Goal: Complete application form

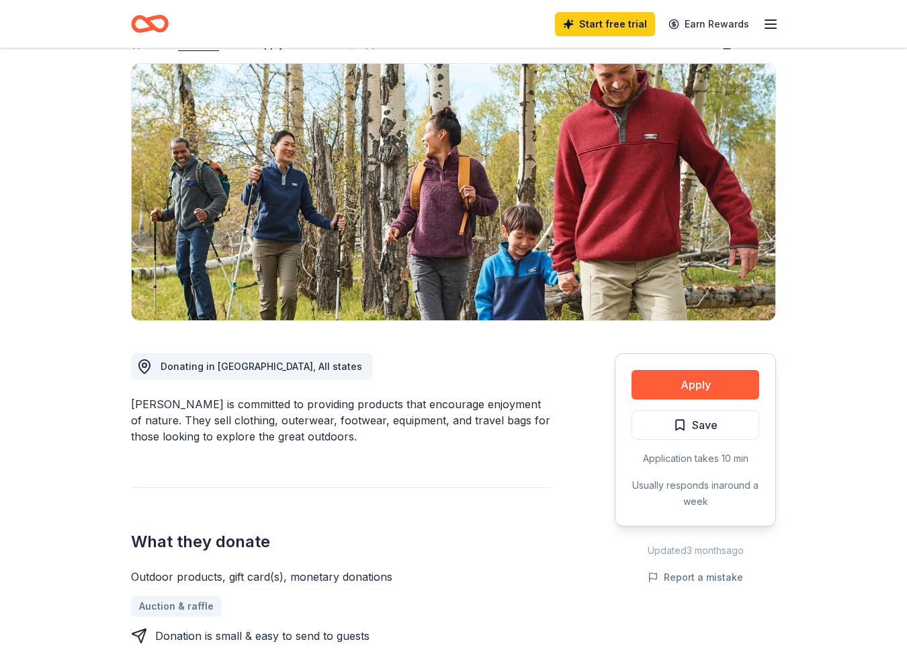
scroll to position [87, 0]
click at [696, 381] on button "Apply" at bounding box center [695, 386] width 128 height 30
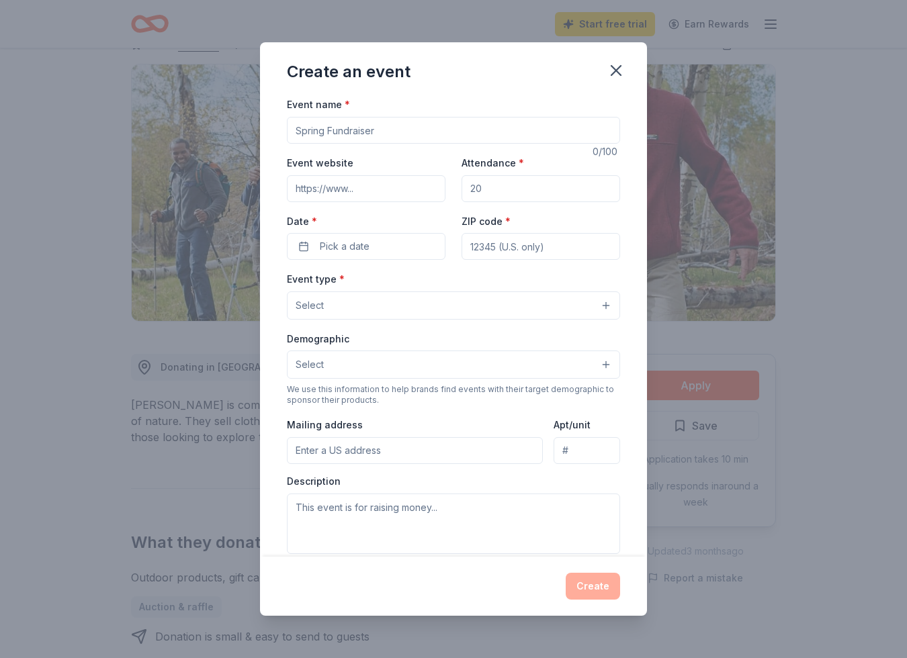
click at [384, 133] on input "Event name *" at bounding box center [453, 130] width 333 height 27
type input "Hoodie for the Holiday"
click at [363, 191] on input "Event website" at bounding box center [366, 188] width 158 height 27
type input "www.stjohndivine.org"
drag, startPoint x: 484, startPoint y: 189, endPoint x: 467, endPoint y: 189, distance: 17.5
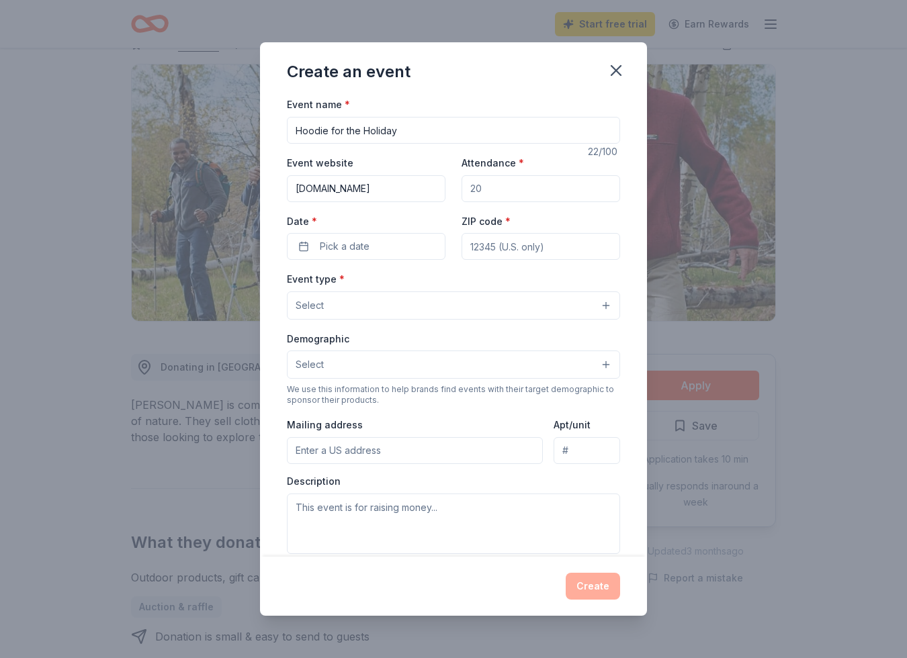
click at [467, 189] on input "Attendance *" at bounding box center [540, 188] width 158 height 27
click at [500, 191] on input "Attendance *" at bounding box center [540, 188] width 158 height 27
type input "100"
click at [301, 247] on button "Pick a date" at bounding box center [366, 246] width 158 height 27
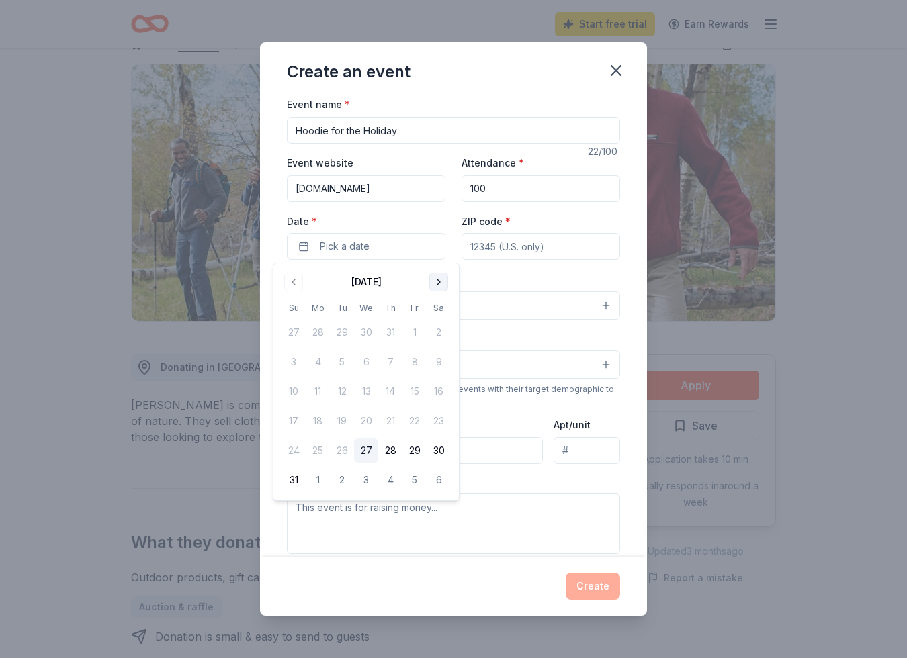
click at [437, 281] on button "Go to next month" at bounding box center [438, 282] width 19 height 19
click at [443, 285] on button "Go to next month" at bounding box center [438, 282] width 19 height 19
click at [441, 285] on button "Go to next month" at bounding box center [438, 282] width 19 height 19
click at [321, 331] on button "1" at bounding box center [318, 332] width 24 height 24
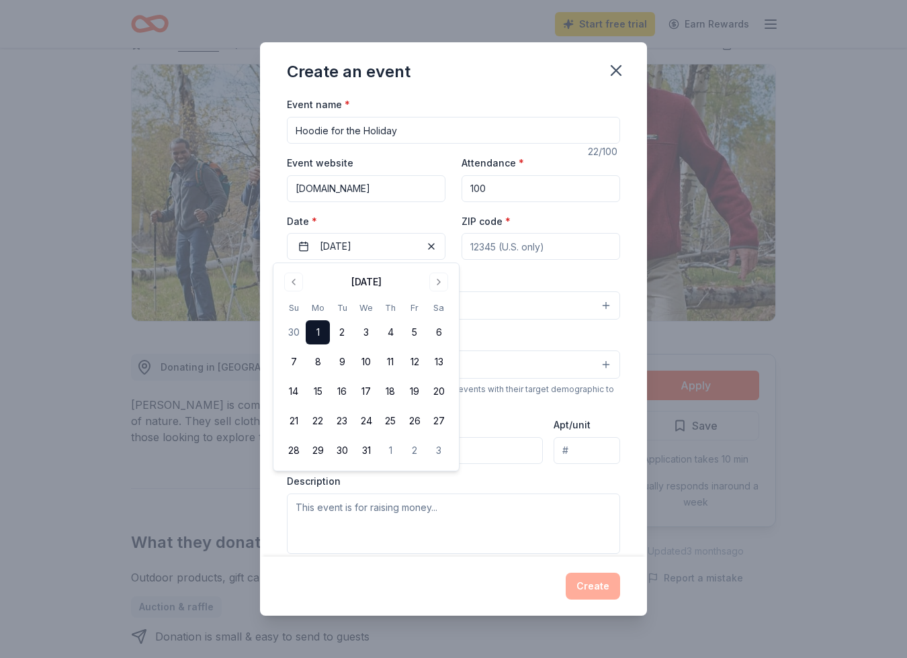
click at [569, 242] on input "ZIP code *" at bounding box center [540, 246] width 158 height 27
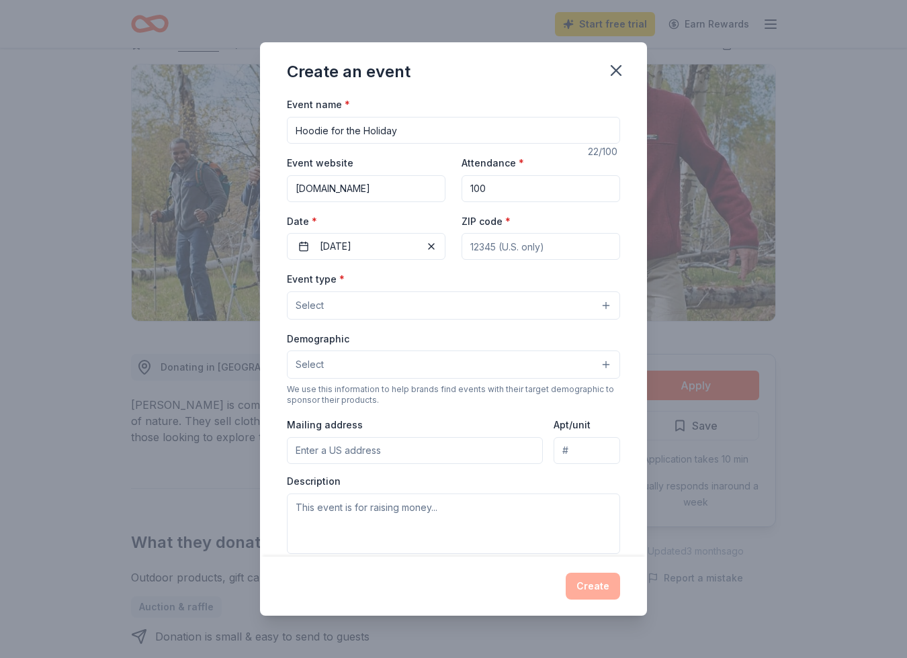
type input "10025"
type input "Cathedral Of St. John The Divine Cathedral Community Cares"
type input "1047 Amsterdam Avenue"
click at [360, 302] on button "Select" at bounding box center [453, 305] width 333 height 28
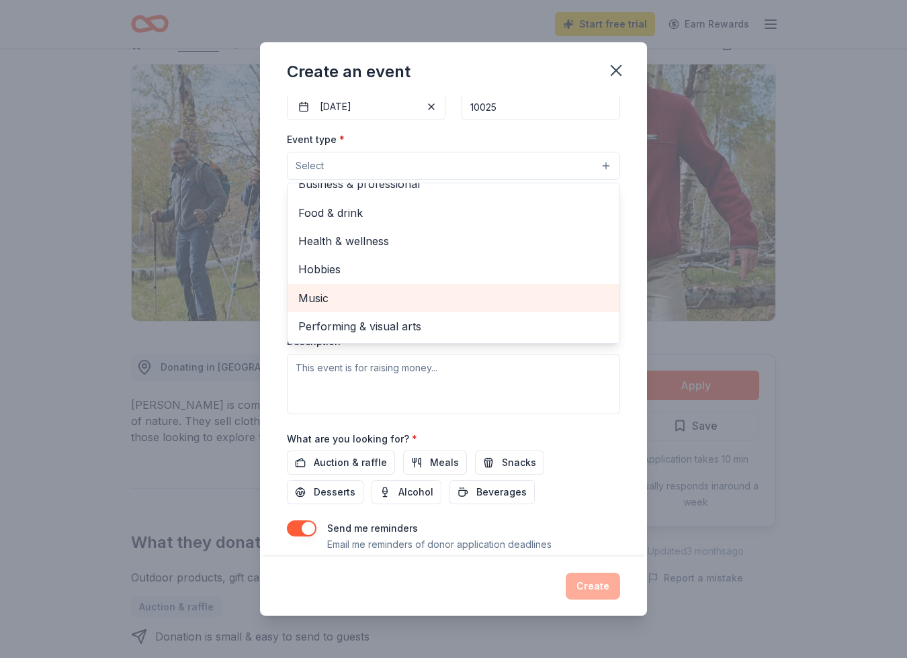
scroll to position [0, 0]
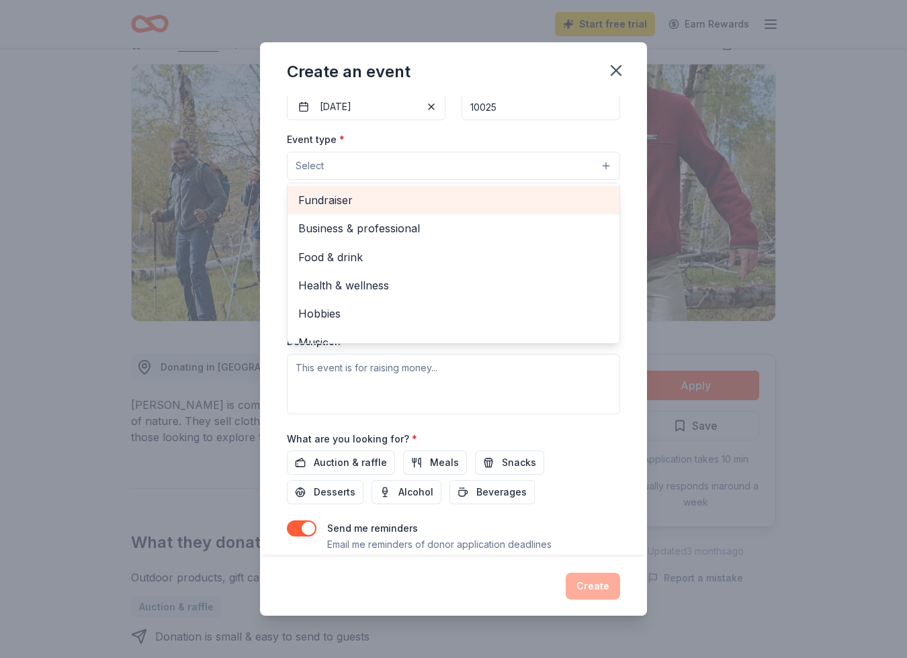
click at [333, 201] on span "Fundraiser" at bounding box center [453, 199] width 310 height 17
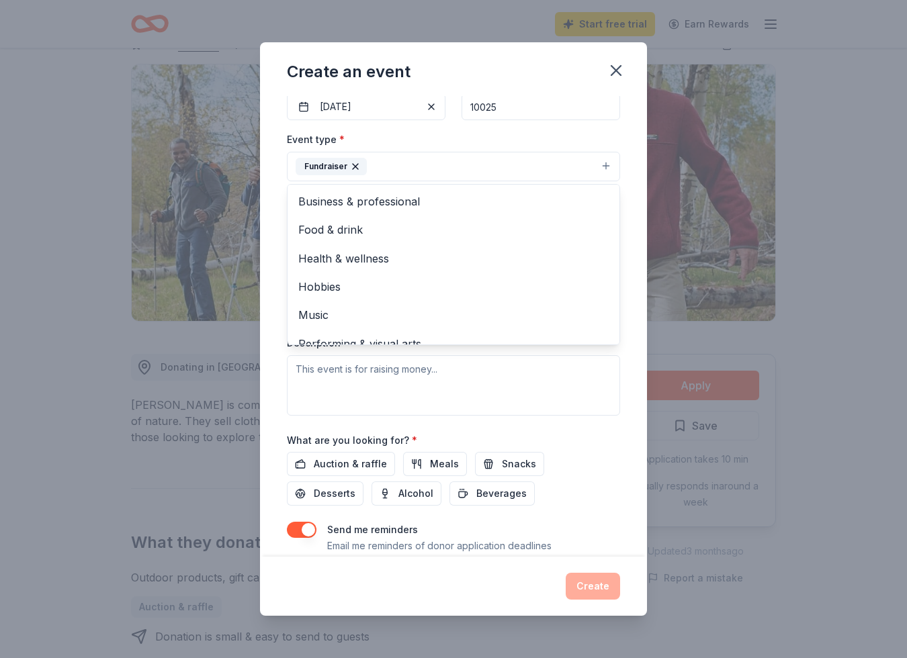
click at [531, 128] on div "Event name * Hoodie for the Holiday 22 /100 Event website www.stjohndivine.org …" at bounding box center [453, 285] width 333 height 659
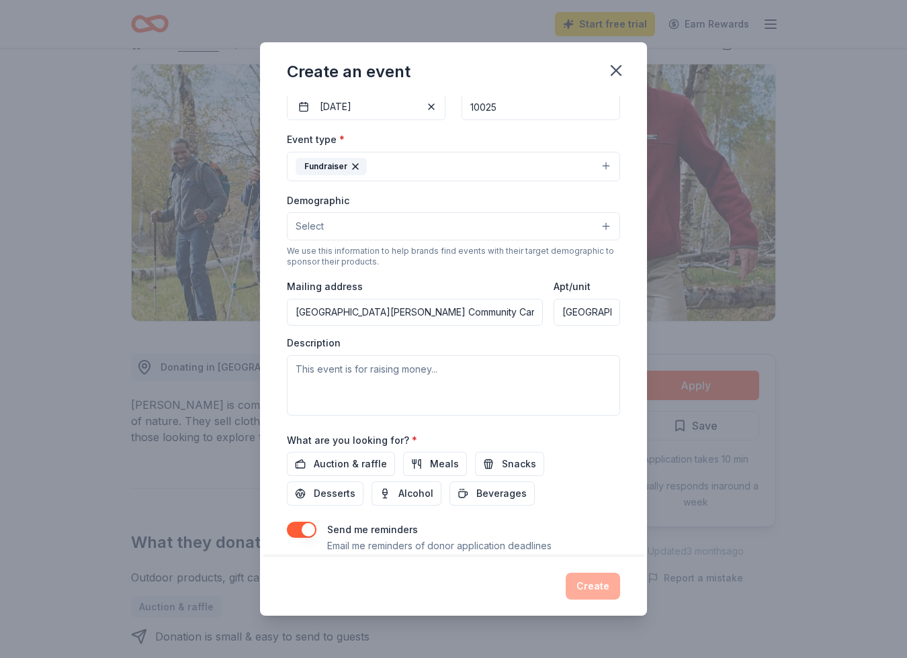
click at [611, 225] on button "Select" at bounding box center [453, 226] width 333 height 28
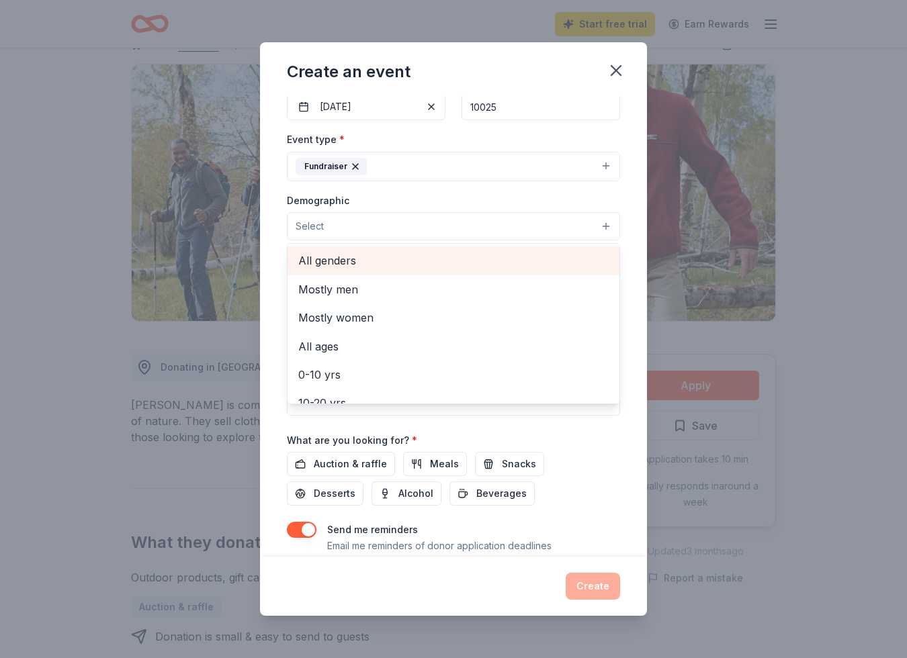
click at [329, 263] on span "All genders" at bounding box center [453, 260] width 310 height 17
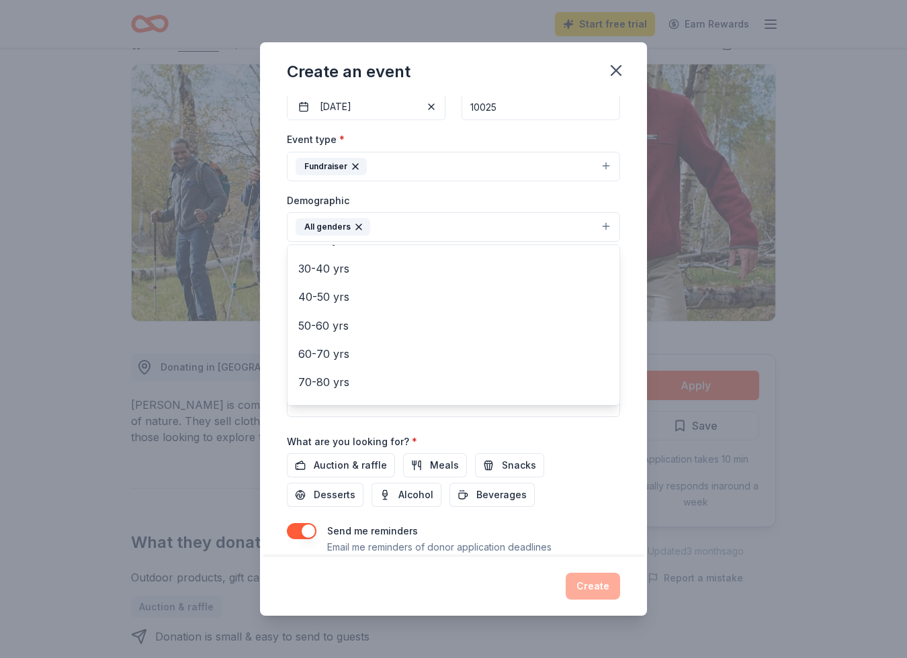
scroll to position [169, 0]
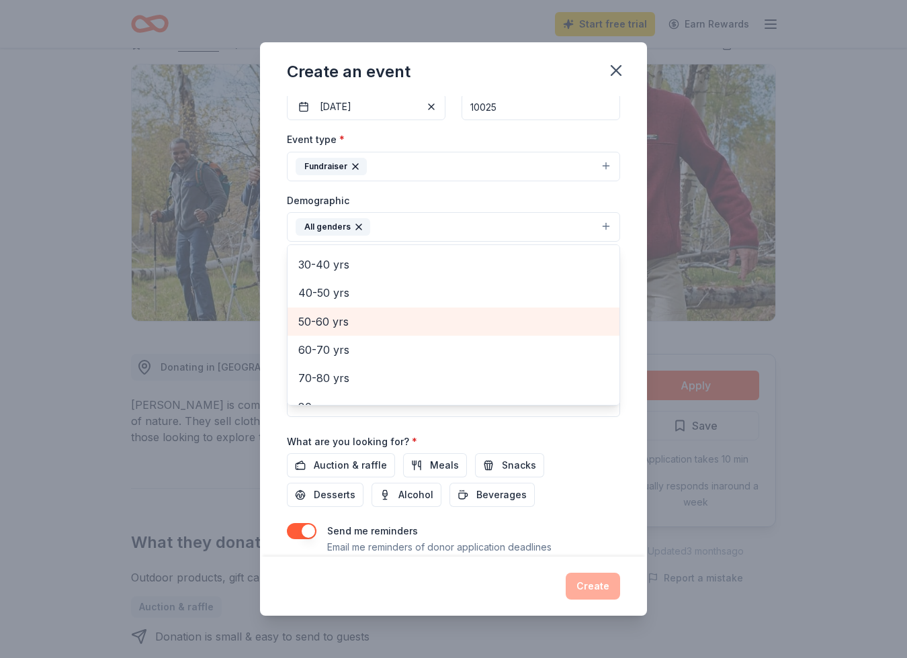
click at [345, 321] on span "50-60 yrs" at bounding box center [453, 321] width 310 height 17
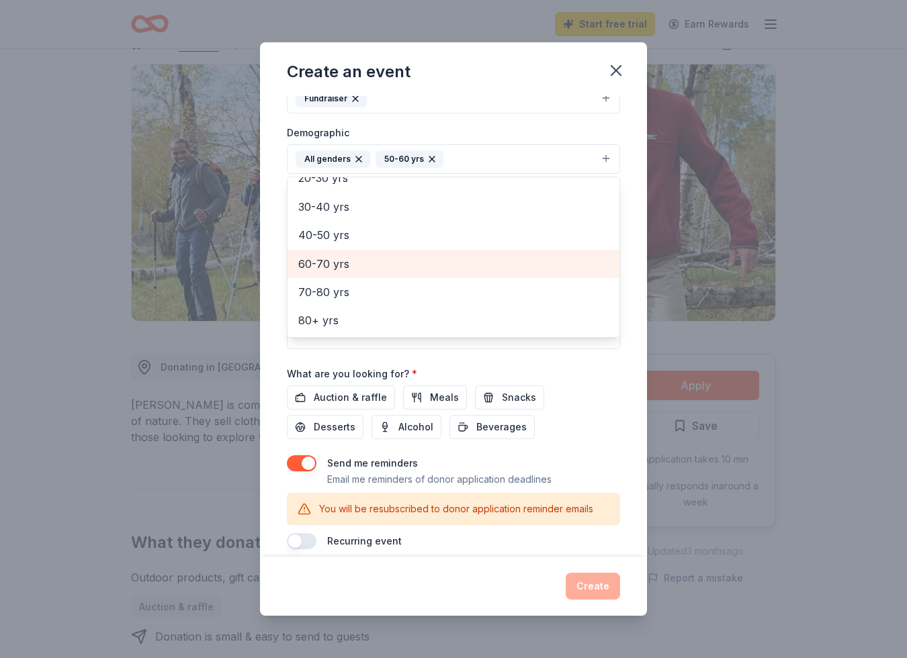
scroll to position [222, 0]
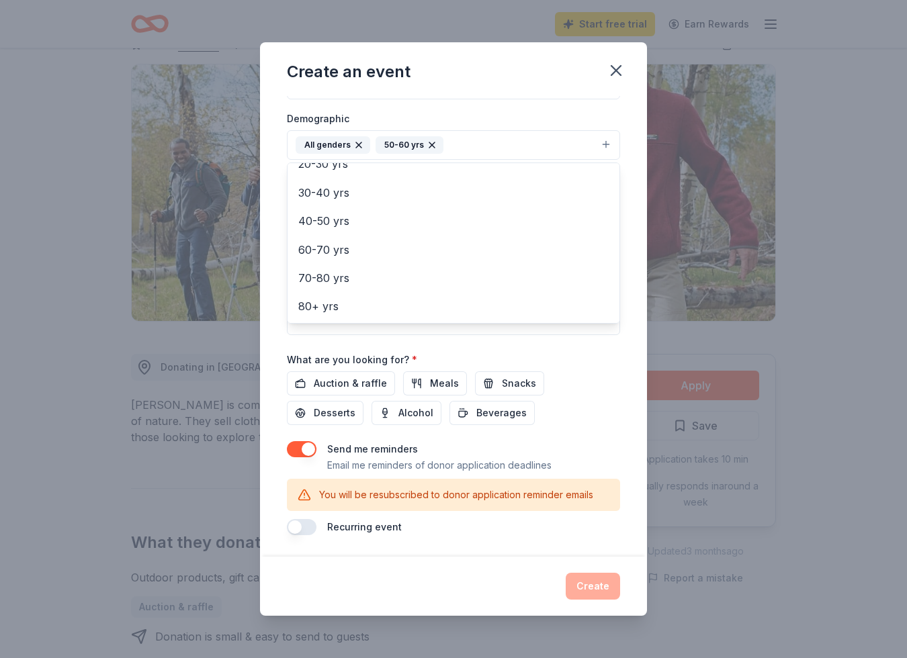
click at [320, 383] on div "Event name * Hoodie for the Holiday 22 /100 Event website www.stjohndivine.org …" at bounding box center [453, 204] width 333 height 661
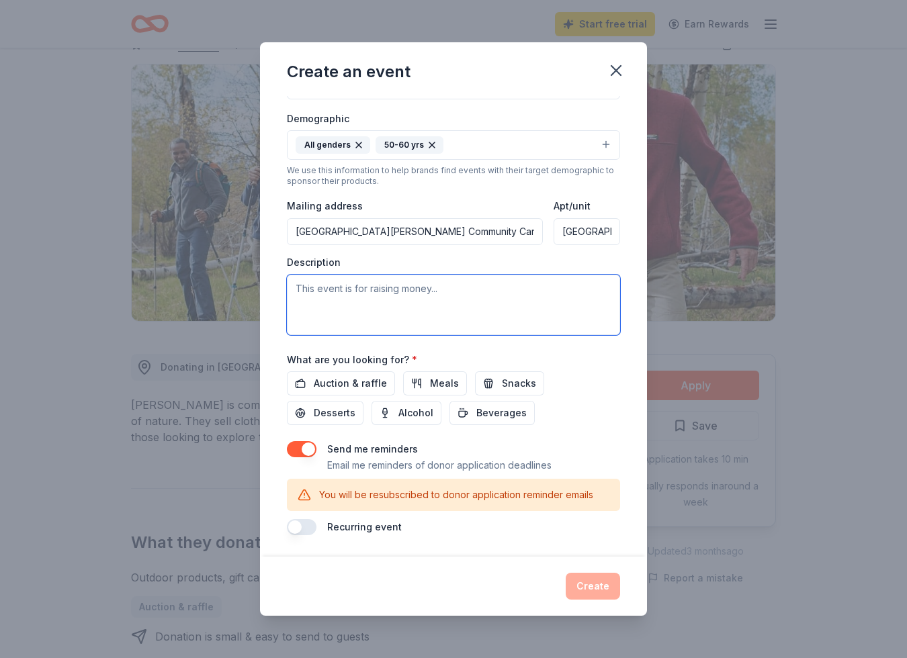
click at [398, 302] on textarea at bounding box center [453, 305] width 333 height 60
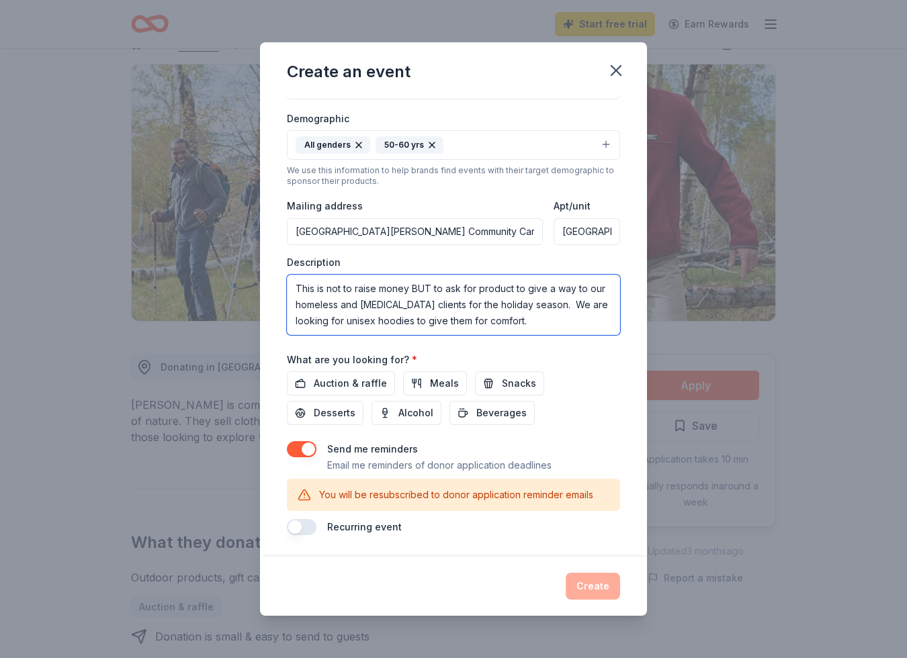
type textarea "This is not to raise money BUT to ask for product to give a way to our homeless…"
drag, startPoint x: 467, startPoint y: 520, endPoint x: 459, endPoint y: 518, distance: 7.7
click at [466, 520] on div "Recurring event" at bounding box center [453, 527] width 333 height 16
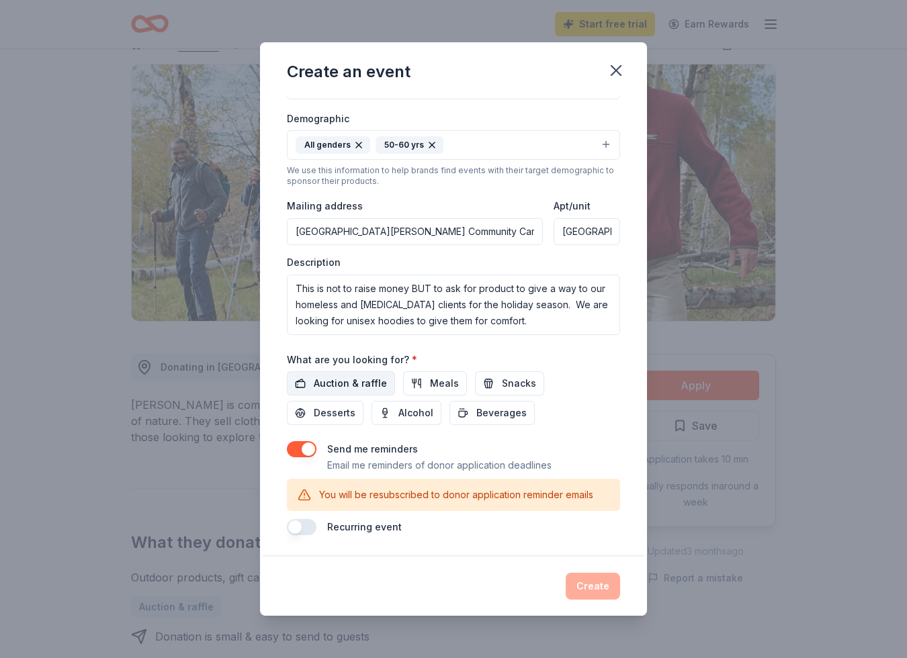
click at [325, 384] on span "Auction & raffle" at bounding box center [350, 383] width 73 height 16
click at [589, 586] on button "Create" at bounding box center [592, 586] width 54 height 27
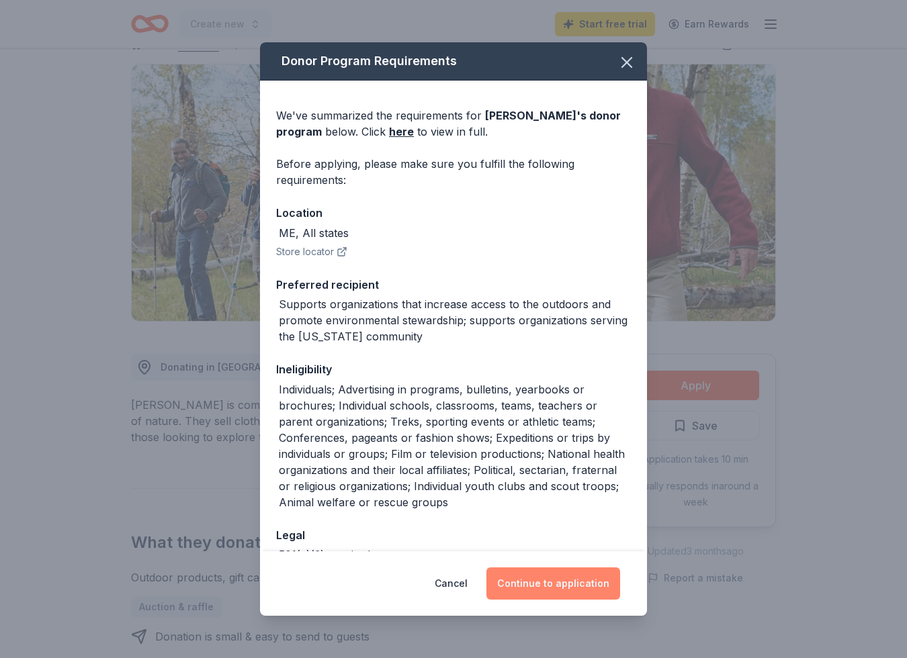
click at [569, 587] on button "Continue to application" at bounding box center [553, 583] width 134 height 32
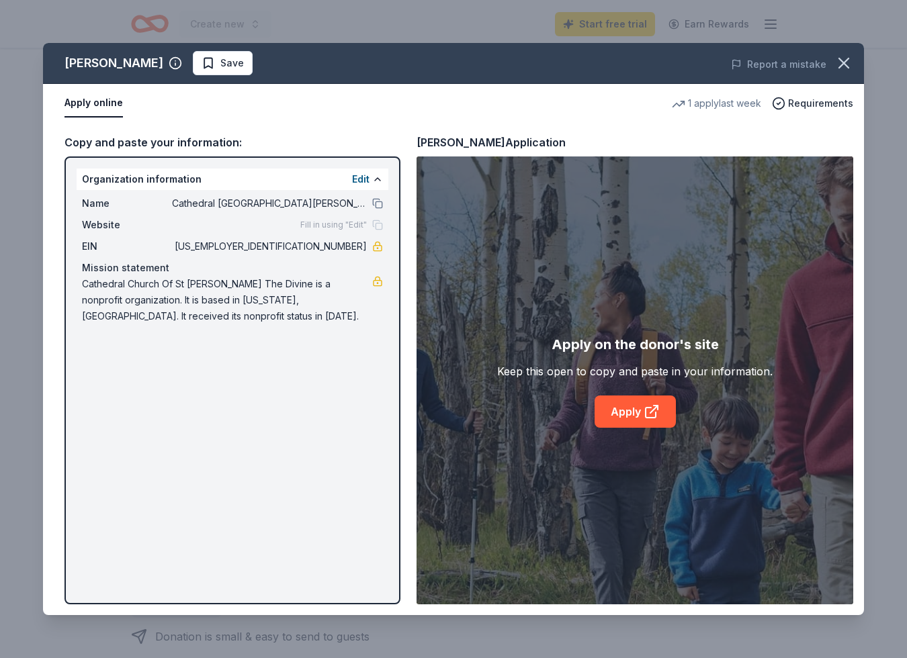
click at [322, 226] on span "Fill in using "Edit"" at bounding box center [333, 225] width 66 height 11
click at [610, 404] on link "Apply" at bounding box center [634, 412] width 81 height 32
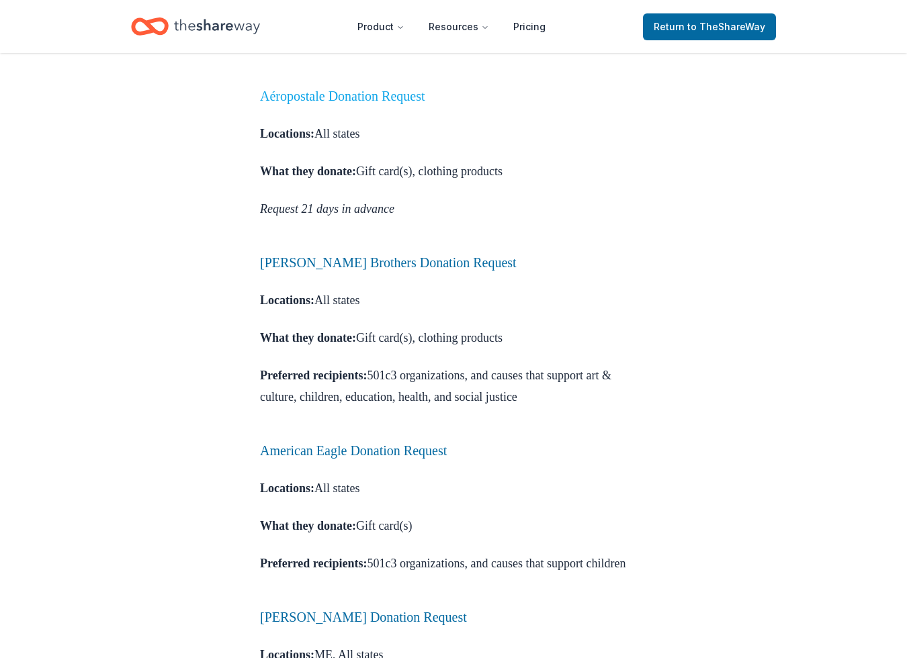
scroll to position [807, 0]
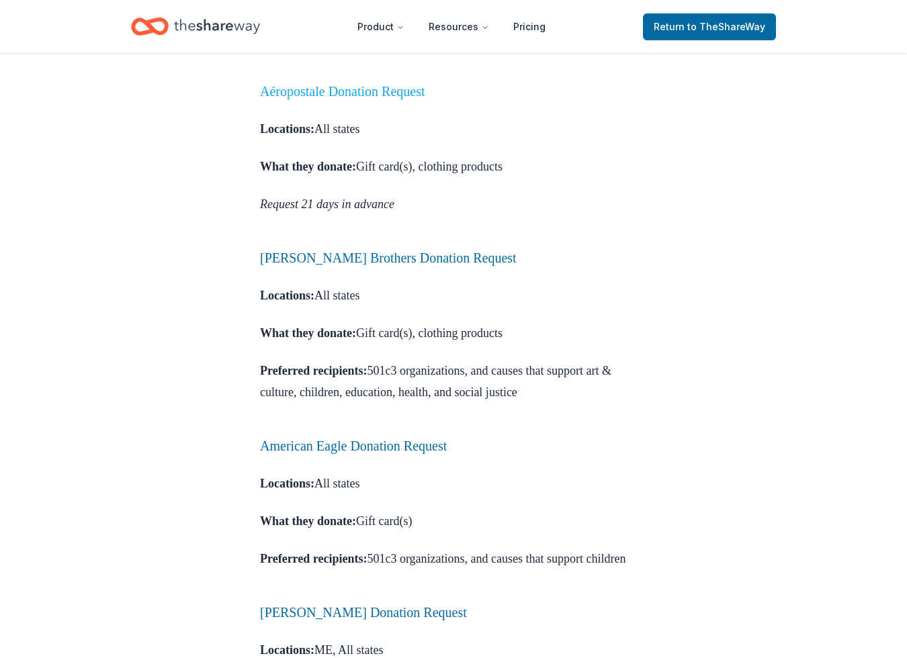
click at [336, 99] on link "Aéropostale Donation Request" at bounding box center [342, 91] width 165 height 15
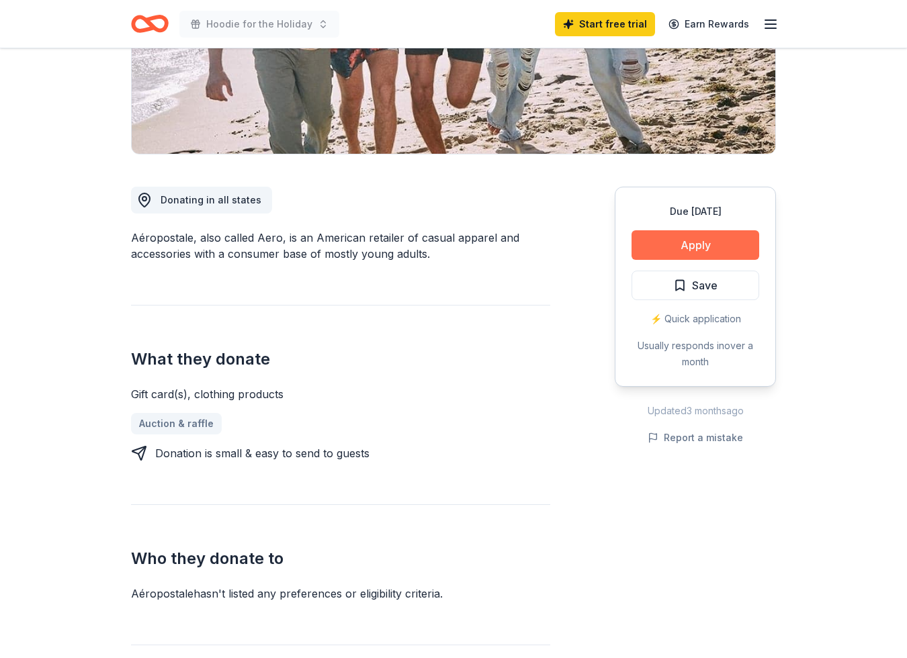
scroll to position [250, 0]
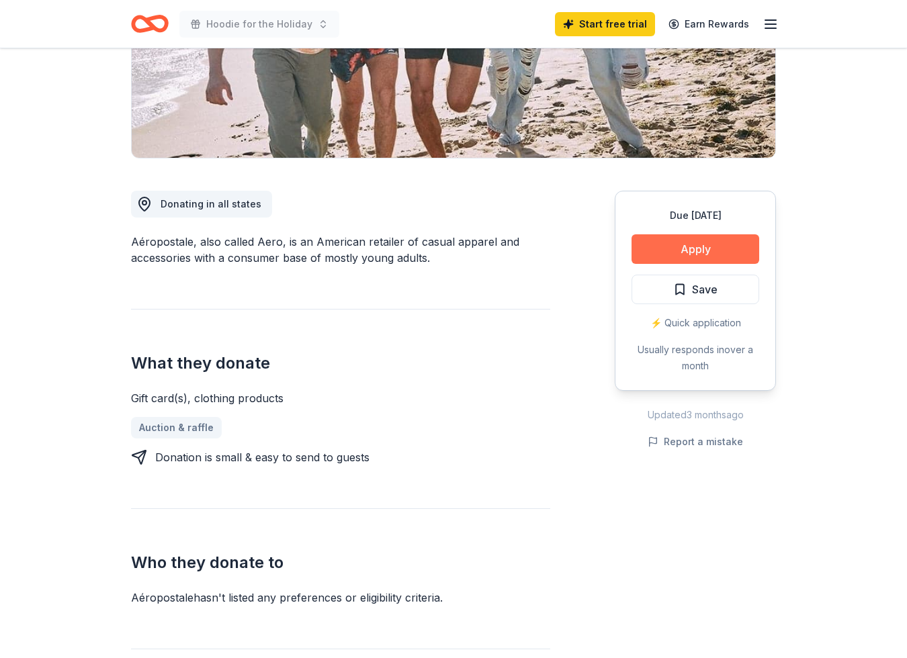
click at [681, 248] on button "Apply" at bounding box center [695, 249] width 128 height 30
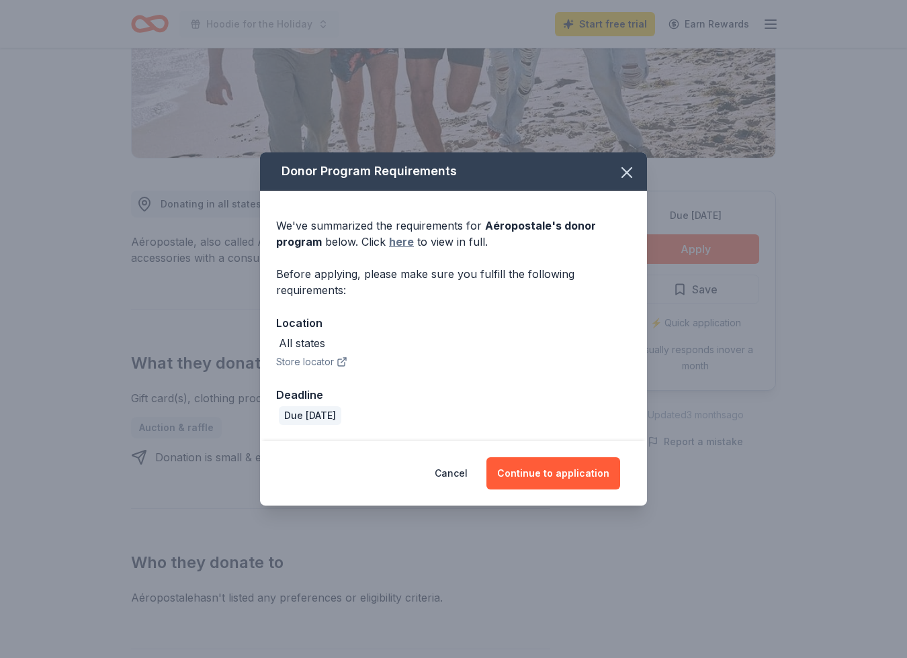
click at [403, 242] on link "here" at bounding box center [401, 242] width 25 height 16
click at [573, 477] on button "Continue to application" at bounding box center [553, 473] width 134 height 32
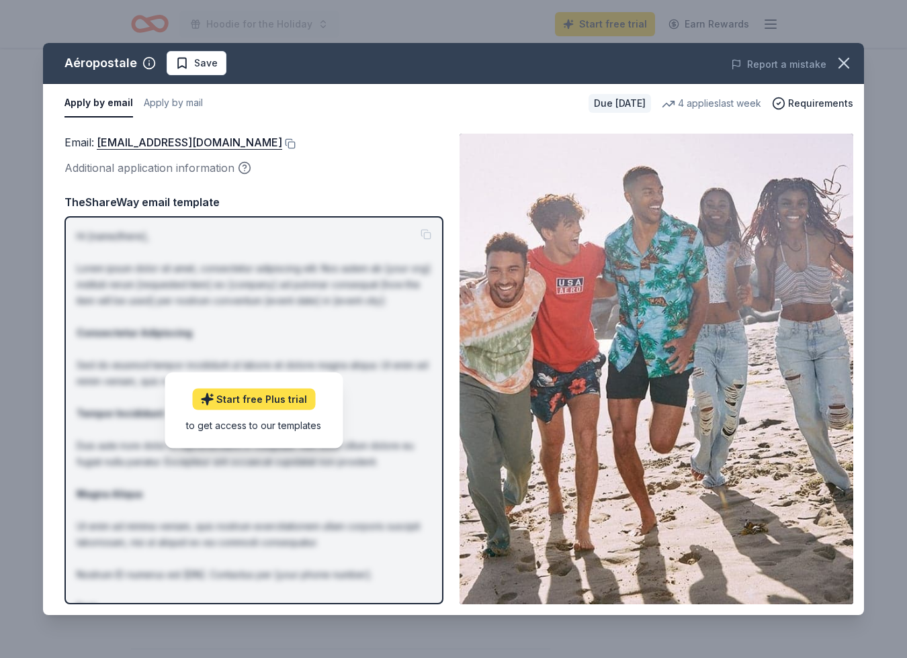
click at [244, 399] on link "Start free Plus trial" at bounding box center [253, 399] width 123 height 21
drag, startPoint x: 95, startPoint y: 140, endPoint x: 244, endPoint y: 142, distance: 148.4
click at [203, 142] on span "Email : charitabledonations@aeropostale.com" at bounding box center [173, 142] width 218 height 13
drag, startPoint x: 287, startPoint y: 141, endPoint x: 209, endPoint y: 141, distance: 78.6
click at [209, 141] on div "Email : charitabledonations@aeropostale.com" at bounding box center [253, 142] width 379 height 17
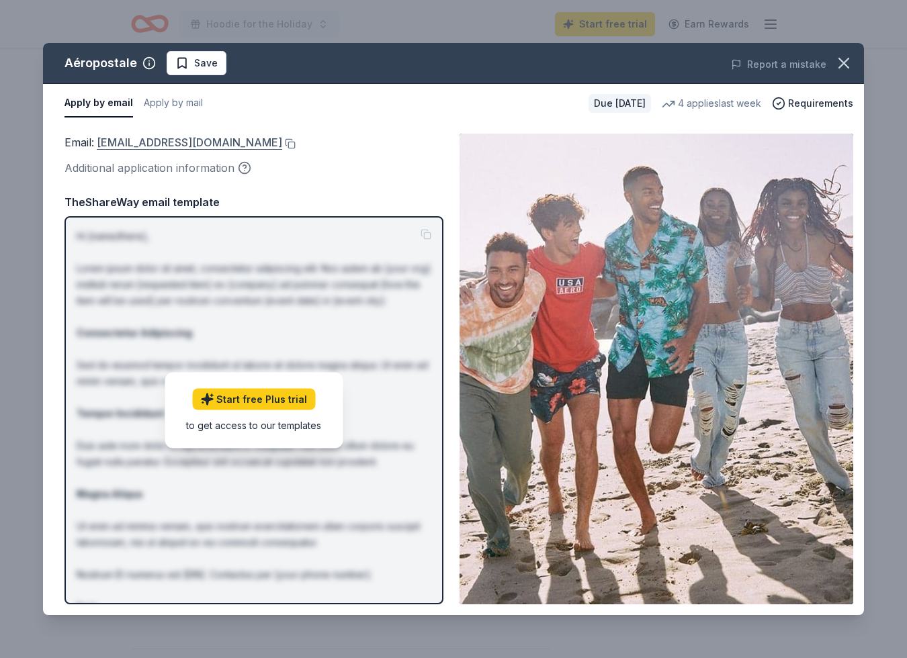
click at [282, 143] on link "charitabledonations@aeropostale.com" at bounding box center [189, 142] width 185 height 17
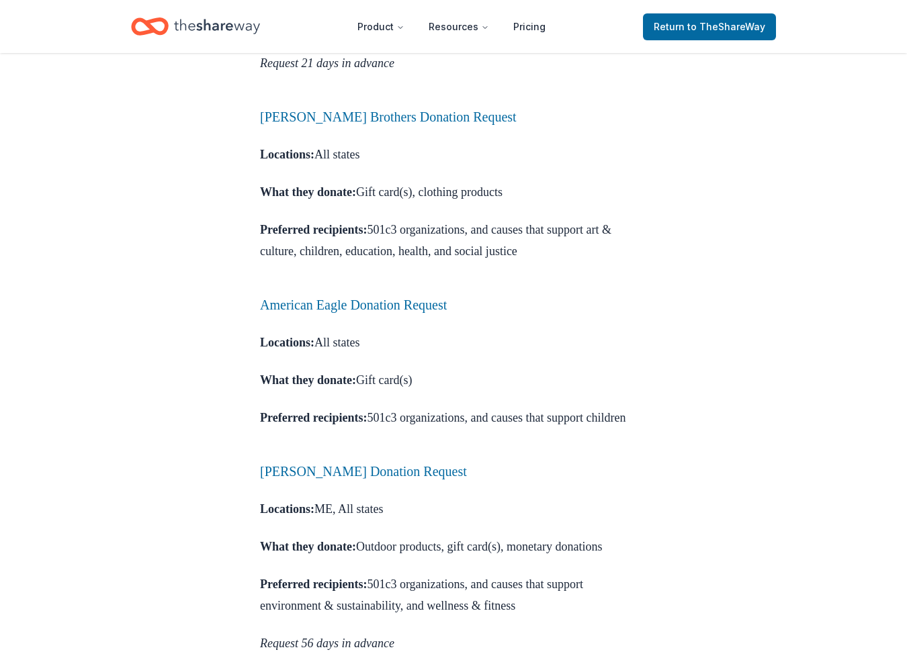
scroll to position [945, 0]
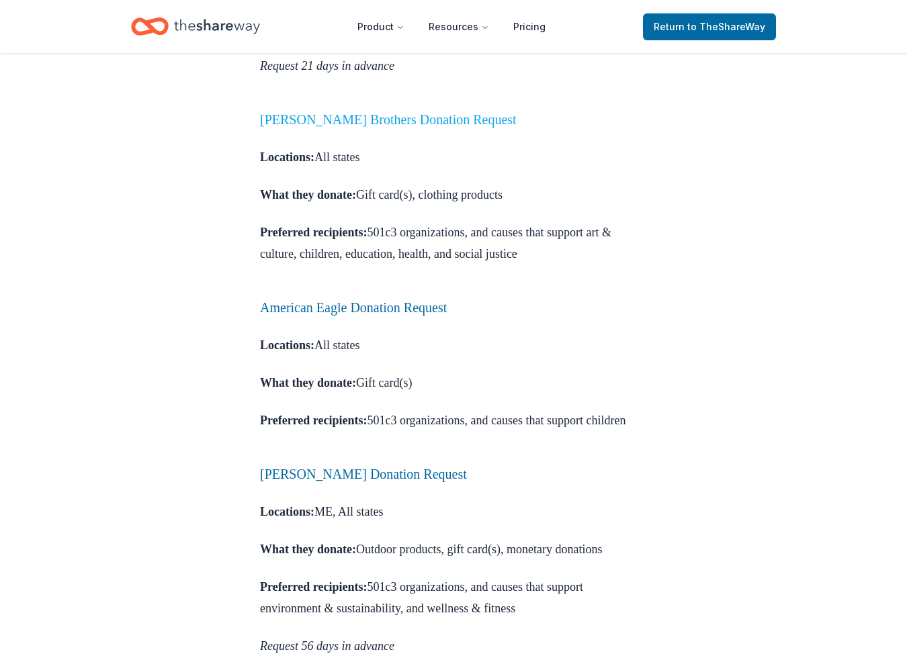
click at [363, 127] on link "Brooks Brothers Donation Request" at bounding box center [388, 119] width 257 height 15
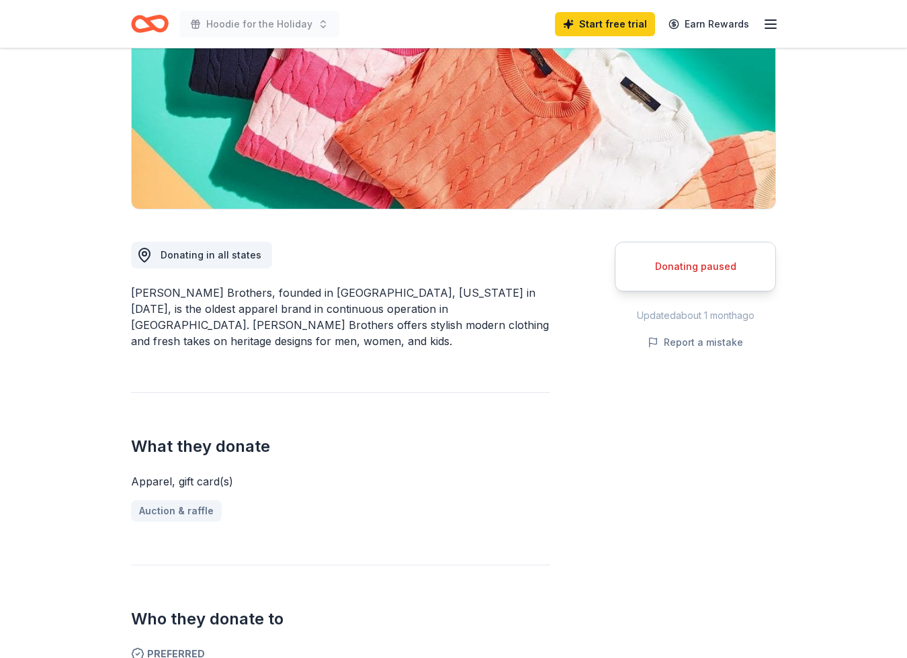
scroll to position [199, 0]
click at [700, 266] on div "Donating paused" at bounding box center [695, 266] width 128 height 16
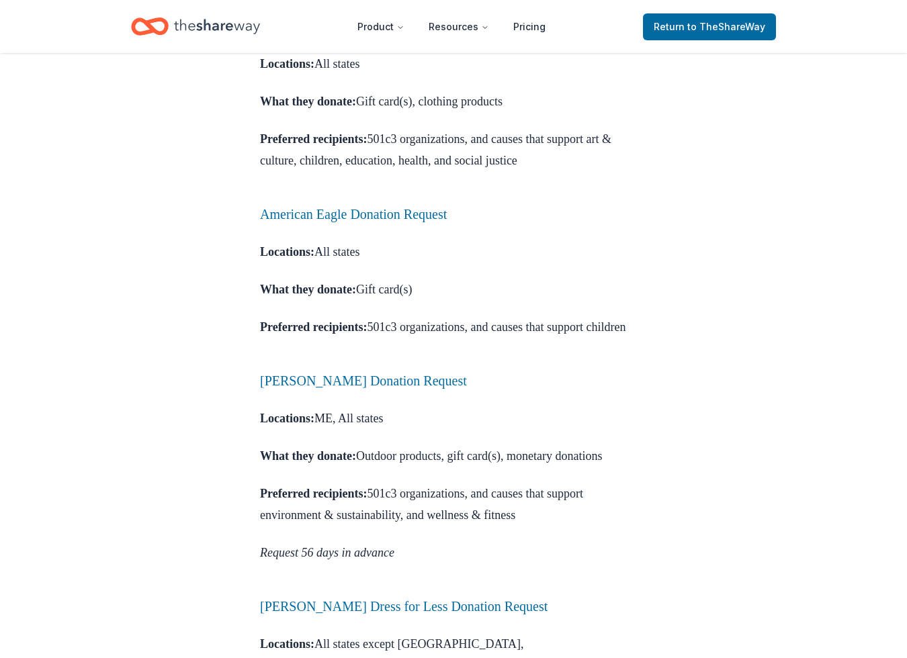
scroll to position [1040, 0]
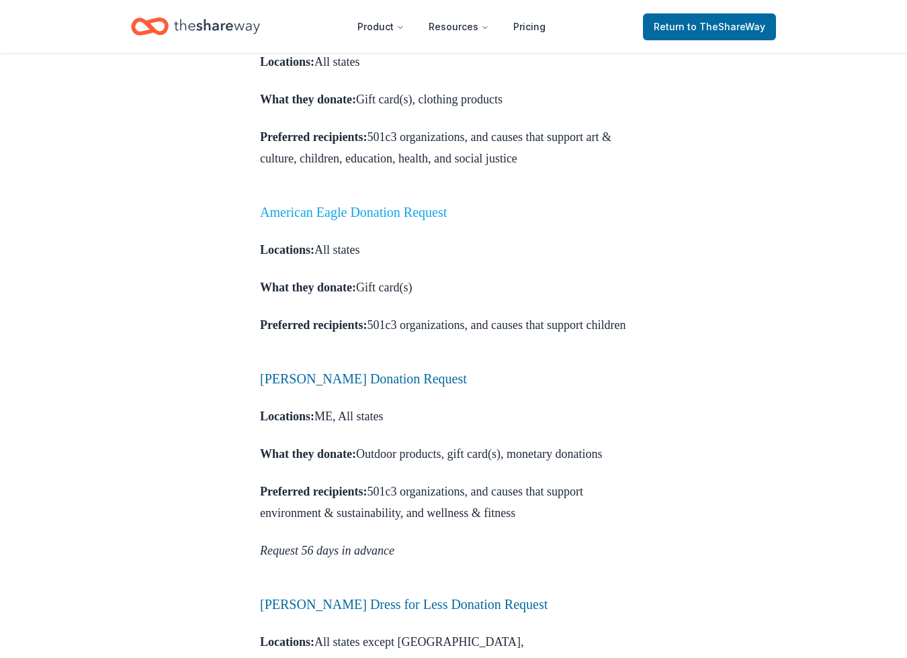
click at [400, 220] on link "American Eagle Donation Request" at bounding box center [353, 212] width 187 height 15
click at [335, 220] on link "American Eagle Donation Request" at bounding box center [353, 212] width 187 height 15
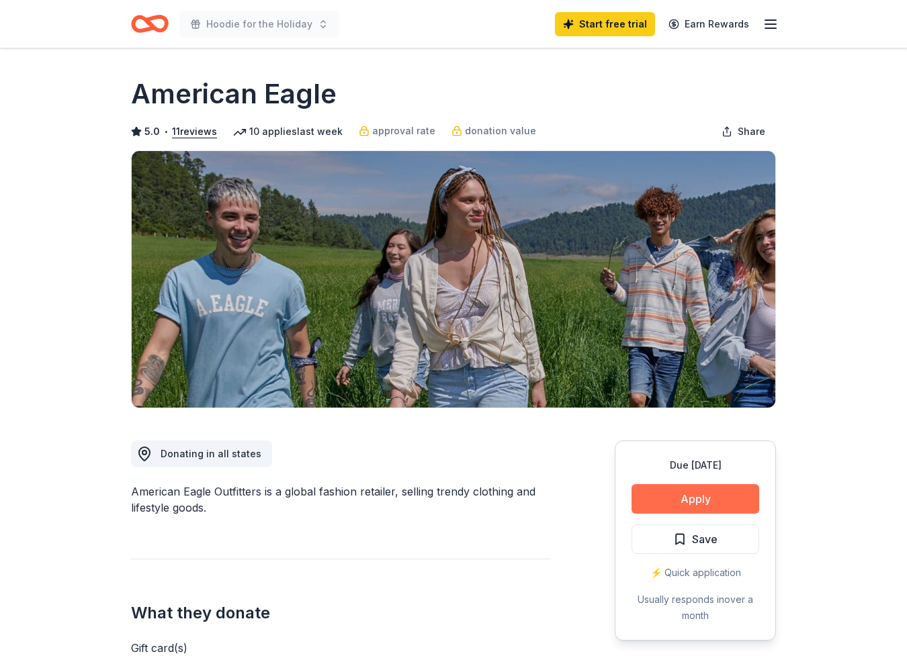
click at [687, 498] on button "Apply" at bounding box center [695, 499] width 128 height 30
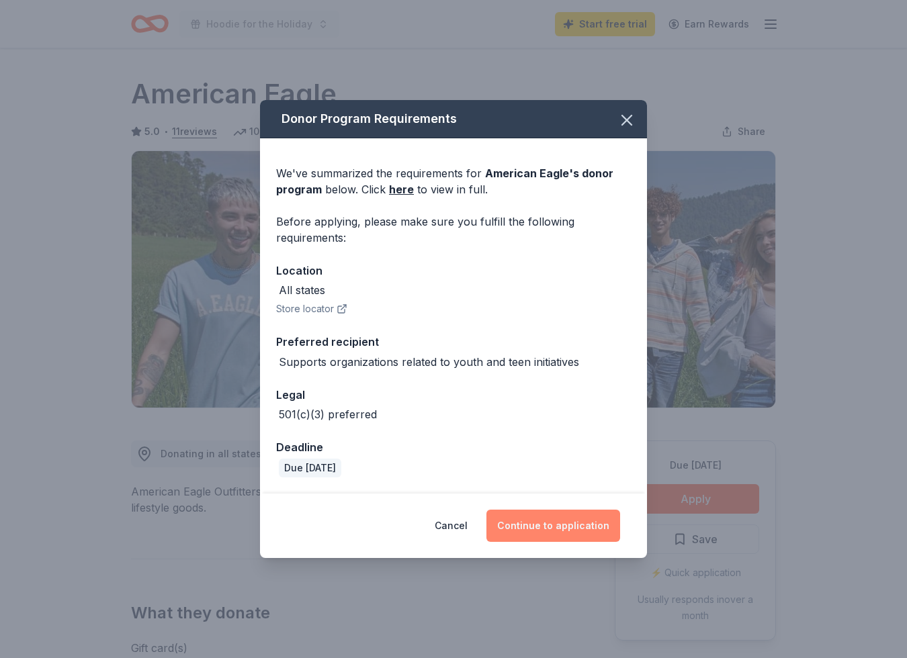
click at [585, 525] on button "Continue to application" at bounding box center [553, 526] width 134 height 32
